Goal: Information Seeking & Learning: Learn about a topic

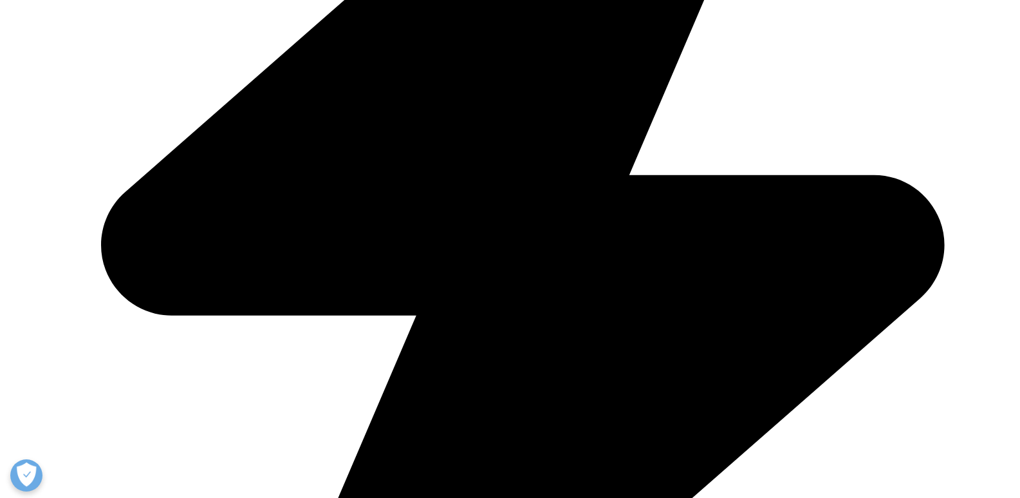
scroll to position [629, 0]
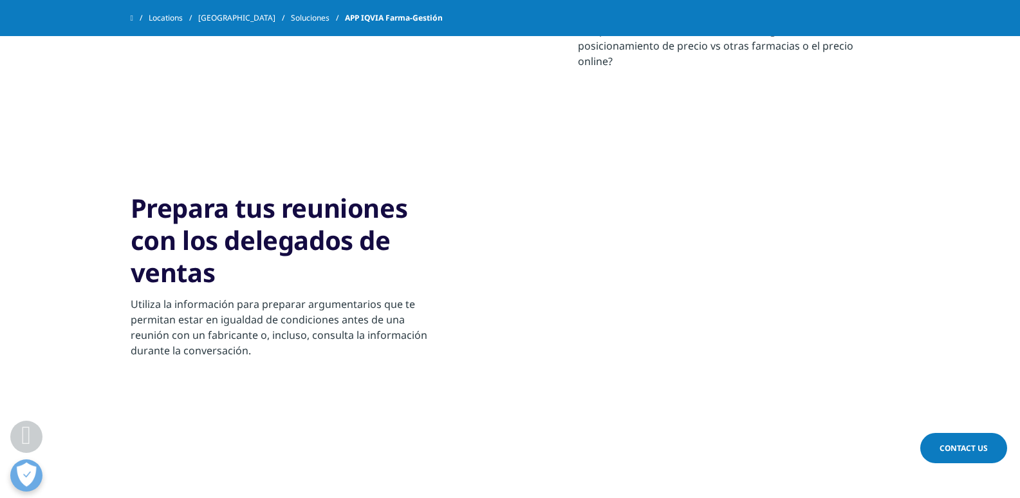
scroll to position [921, 0]
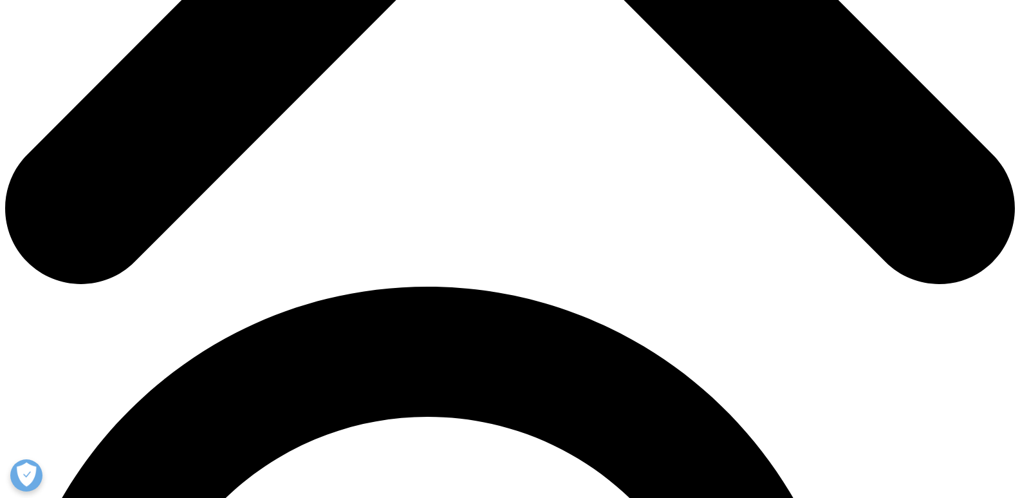
scroll to position [747, 0]
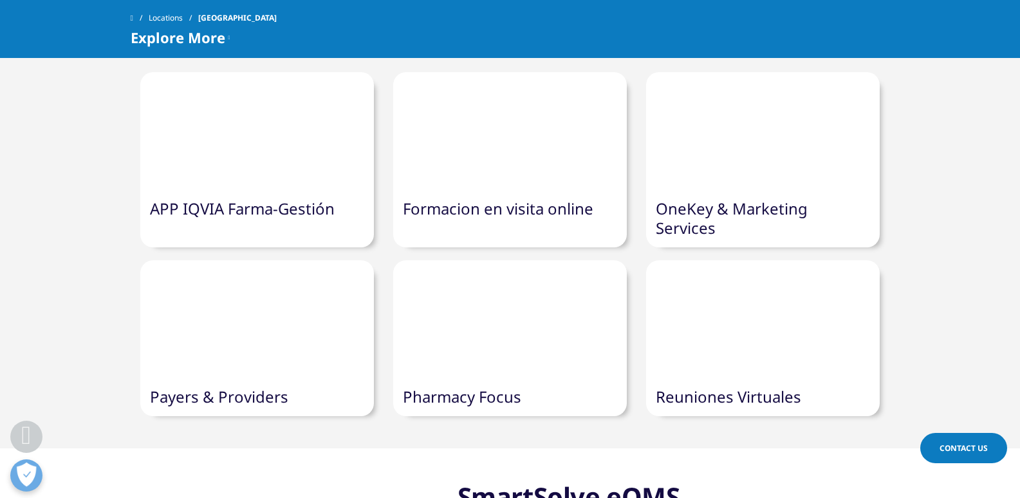
click at [541, 319] on div at bounding box center [510, 318] width 234 height 117
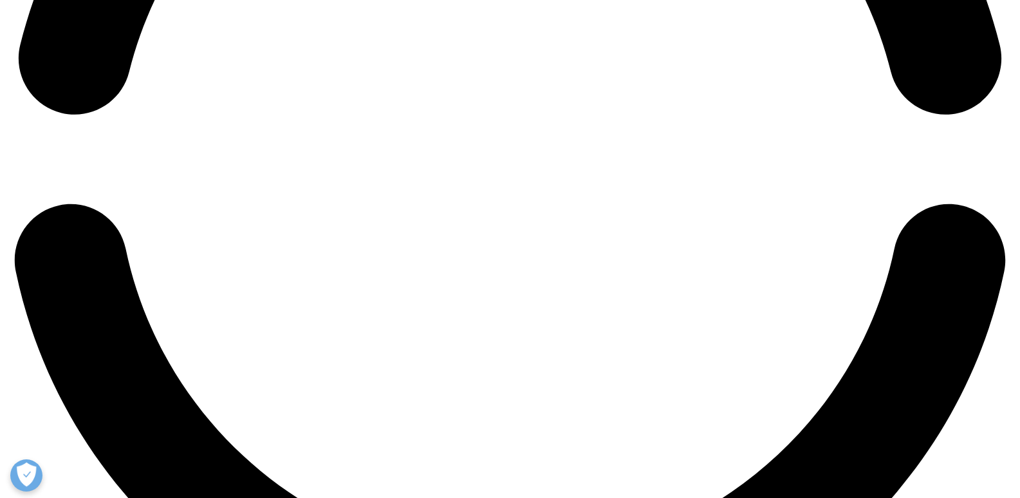
scroll to position [2383, 0]
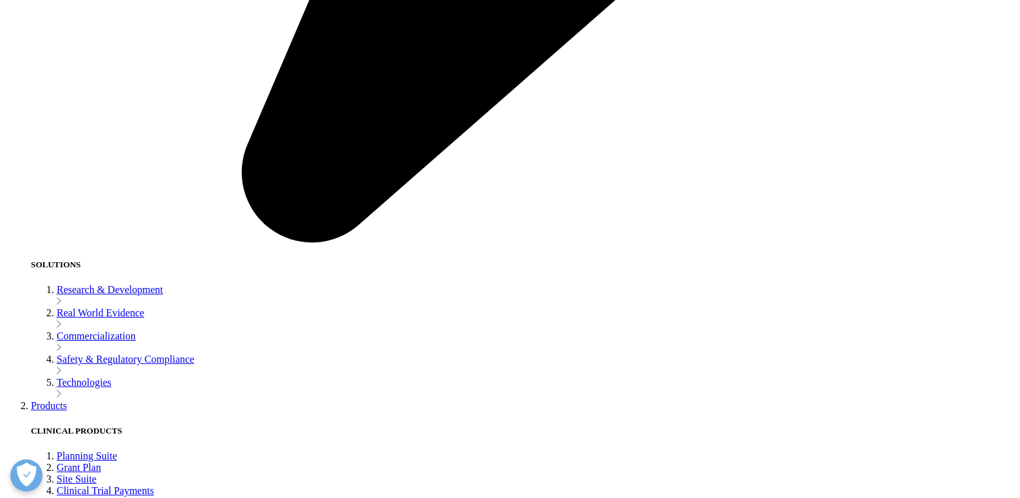
drag, startPoint x: 171, startPoint y: 235, endPoint x: 263, endPoint y: 236, distance: 92.1
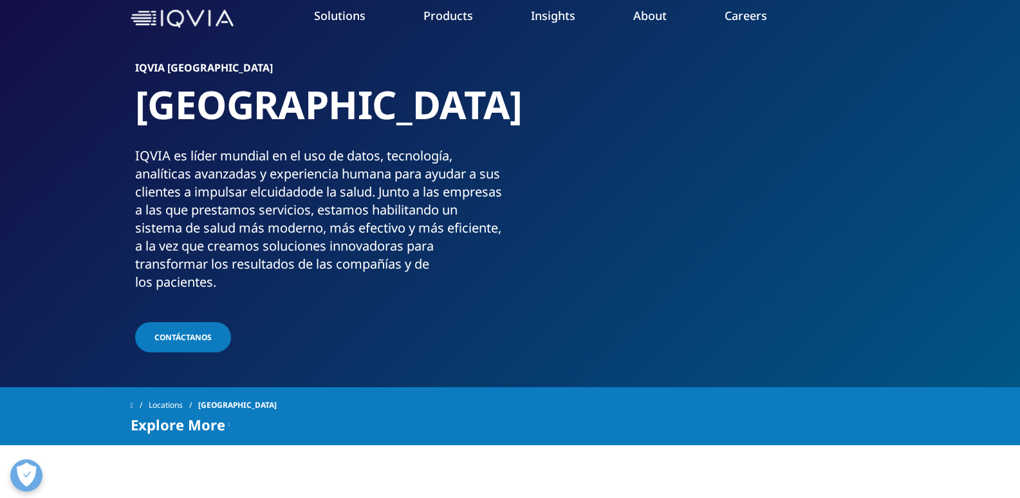
scroll to position [0, 0]
